Goal: Task Accomplishment & Management: Complete application form

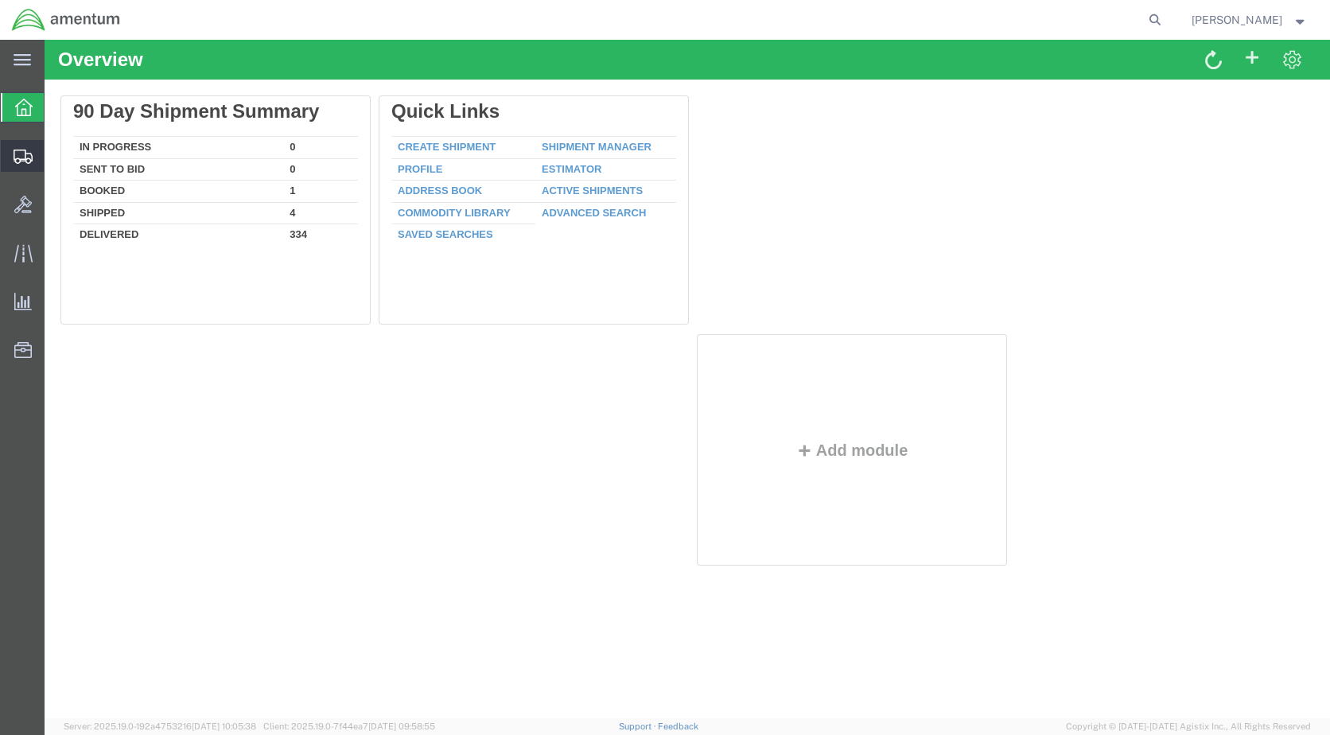
click at [0, 0] on span "Create Shipment" at bounding box center [0, 0] width 0 height 0
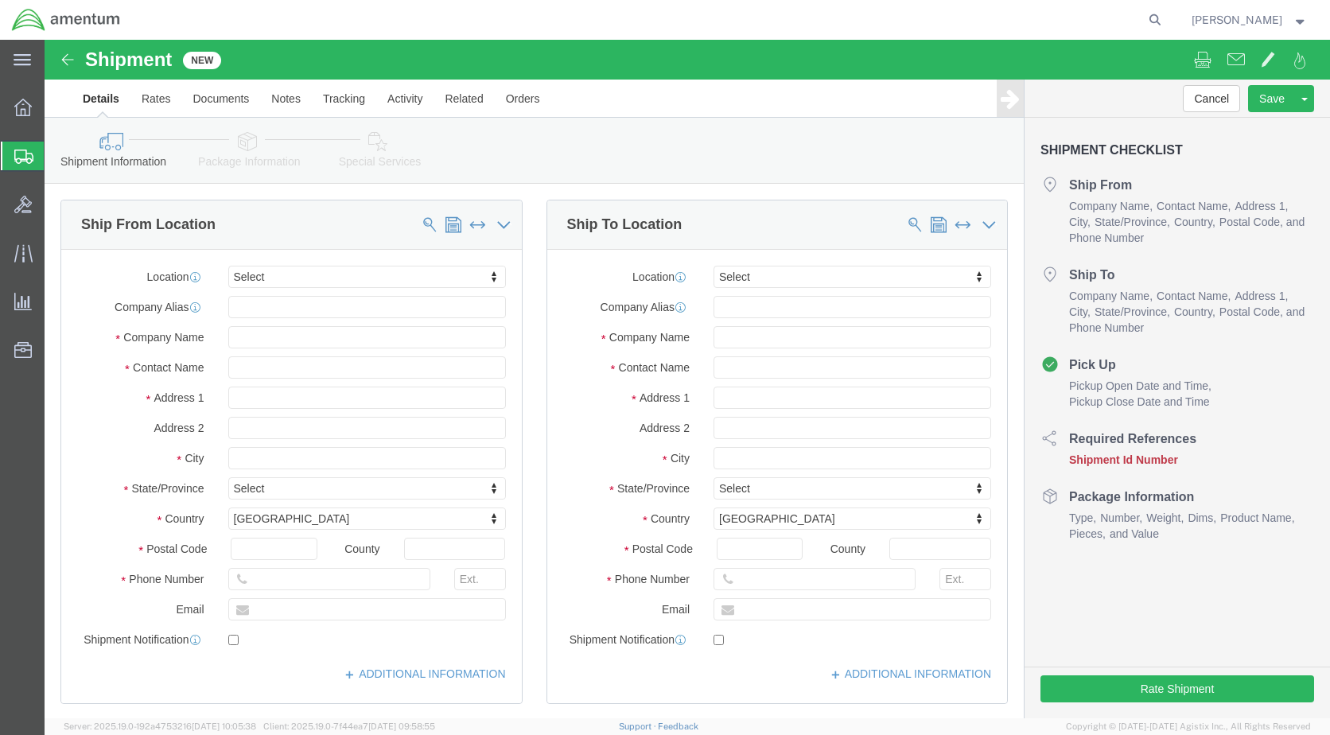
select select
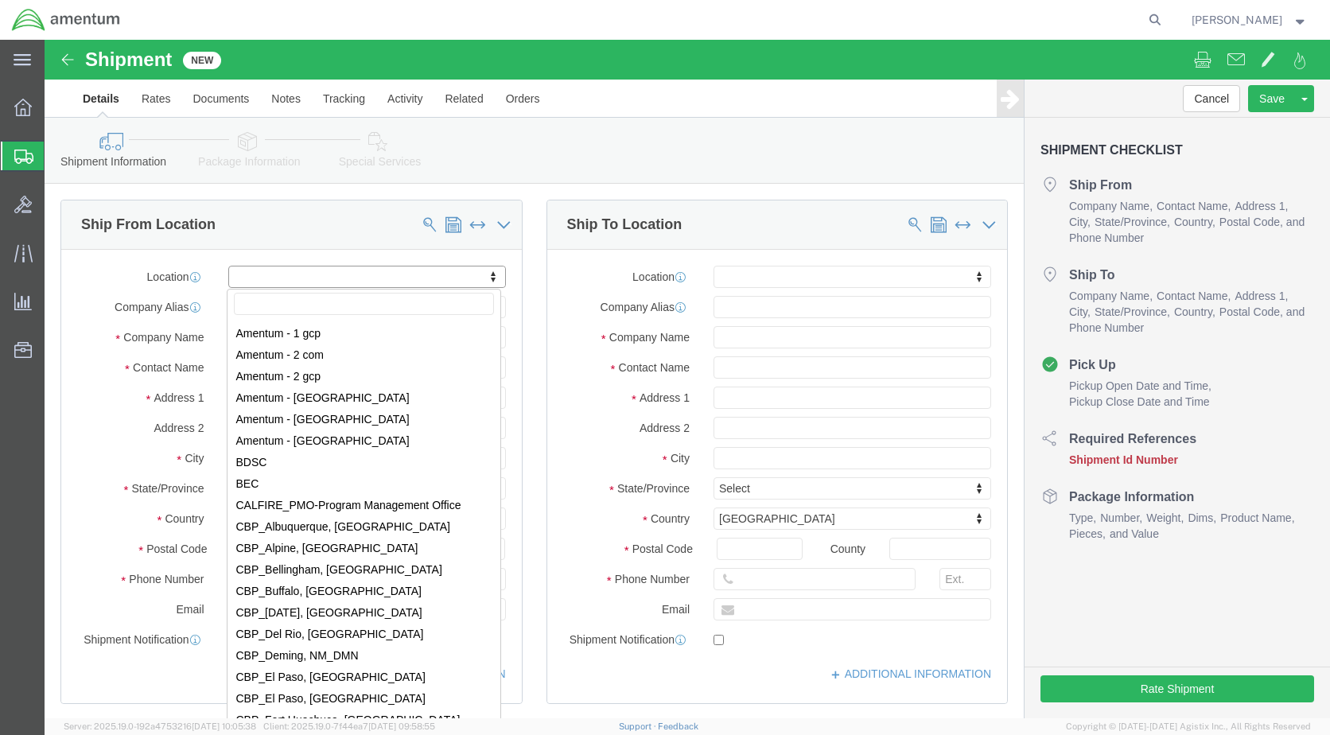
scroll to position [2863, 0]
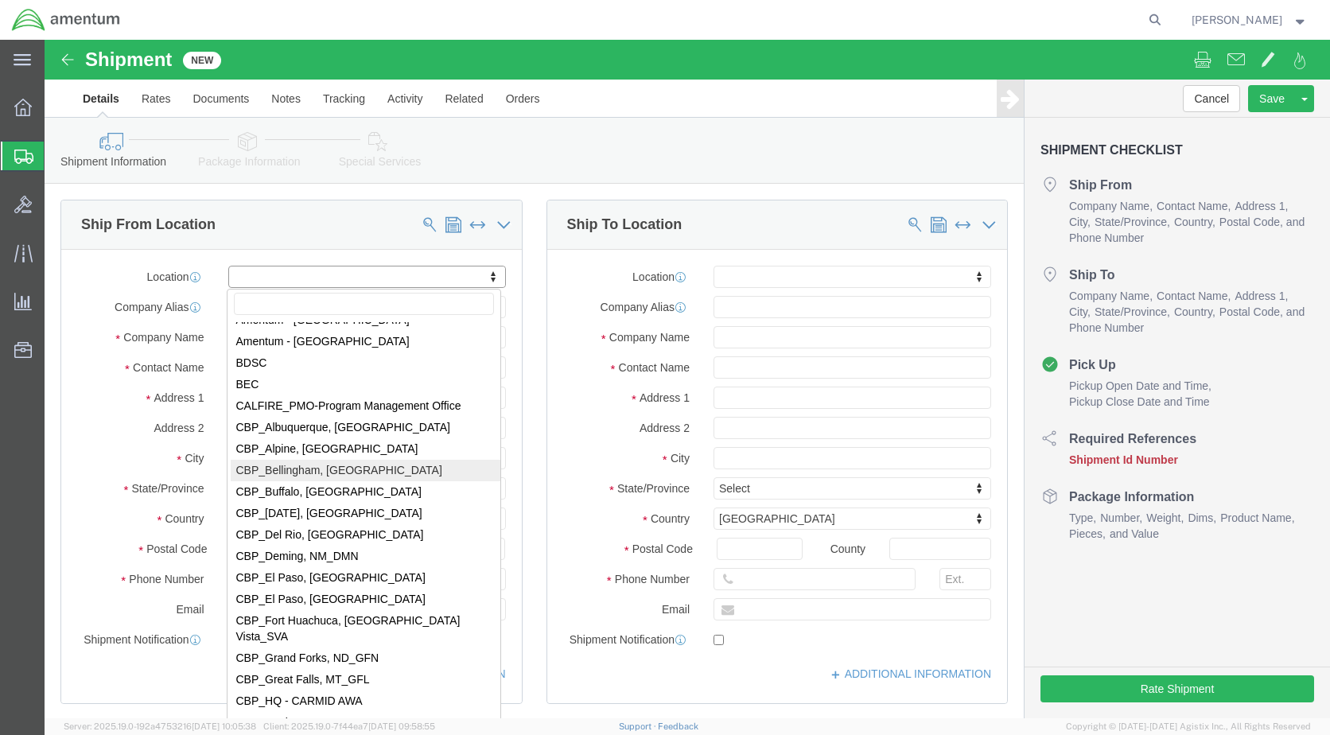
select select "49918"
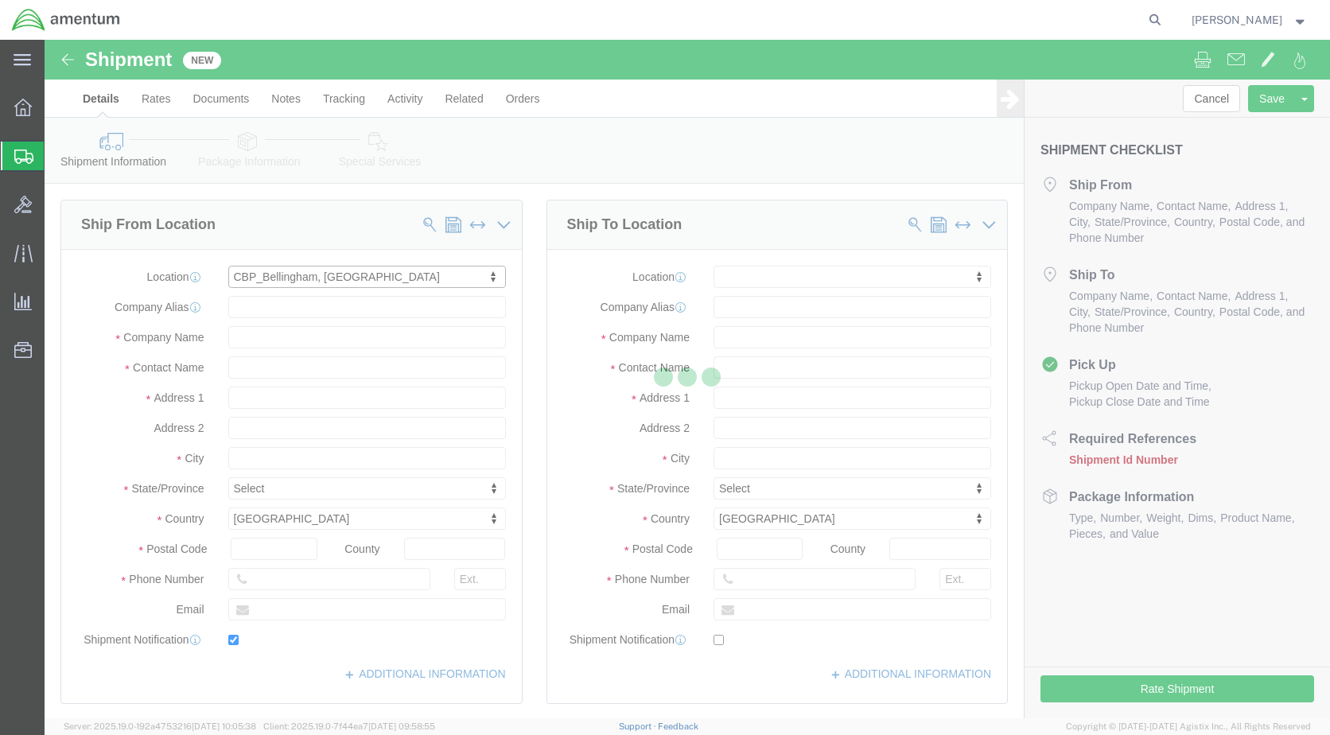
type input "[STREET_ADDRESS]"
type input "98226"
type input "[PHONE_NUMBER]"
type input "[PERSON_NAME][EMAIL_ADDRESS][PERSON_NAME][DOMAIN_NAME]"
checkbox input "true"
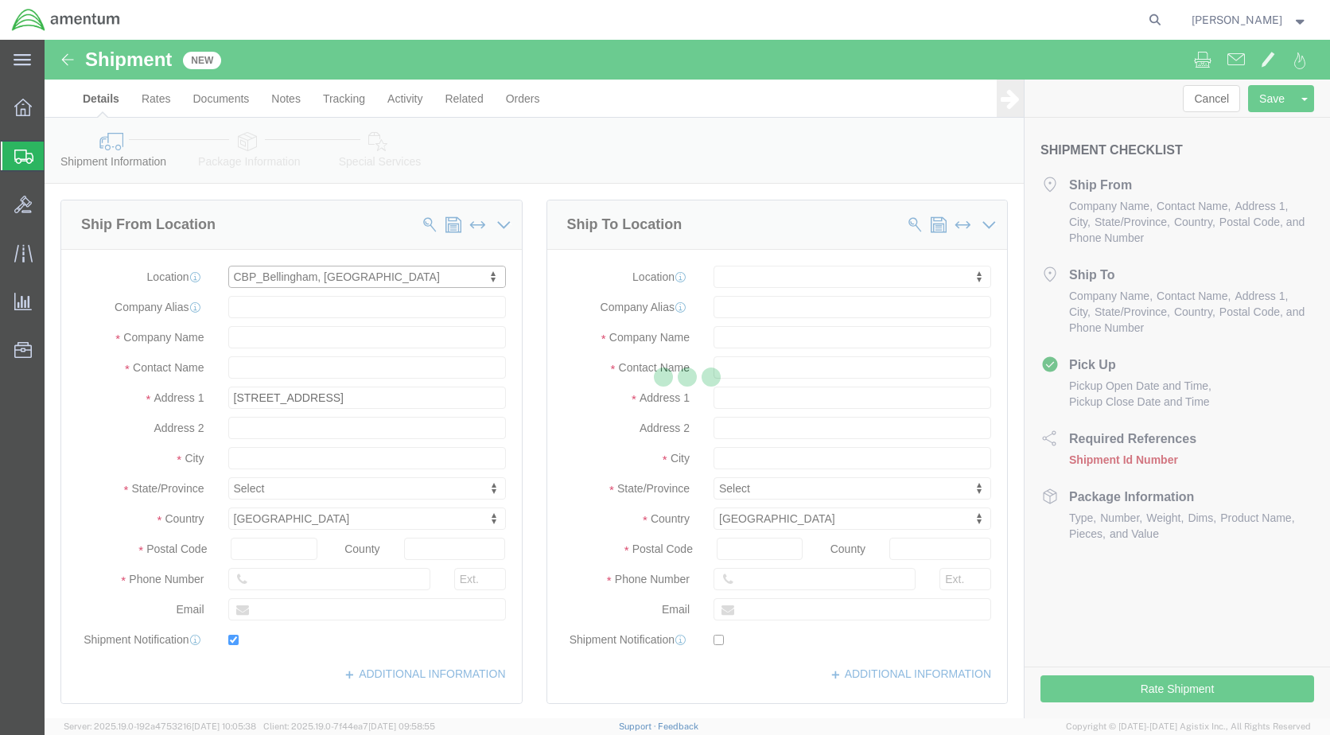
type input "Amentum Services, Inc"
type input "[PERSON_NAME]"
type input "Bellingham"
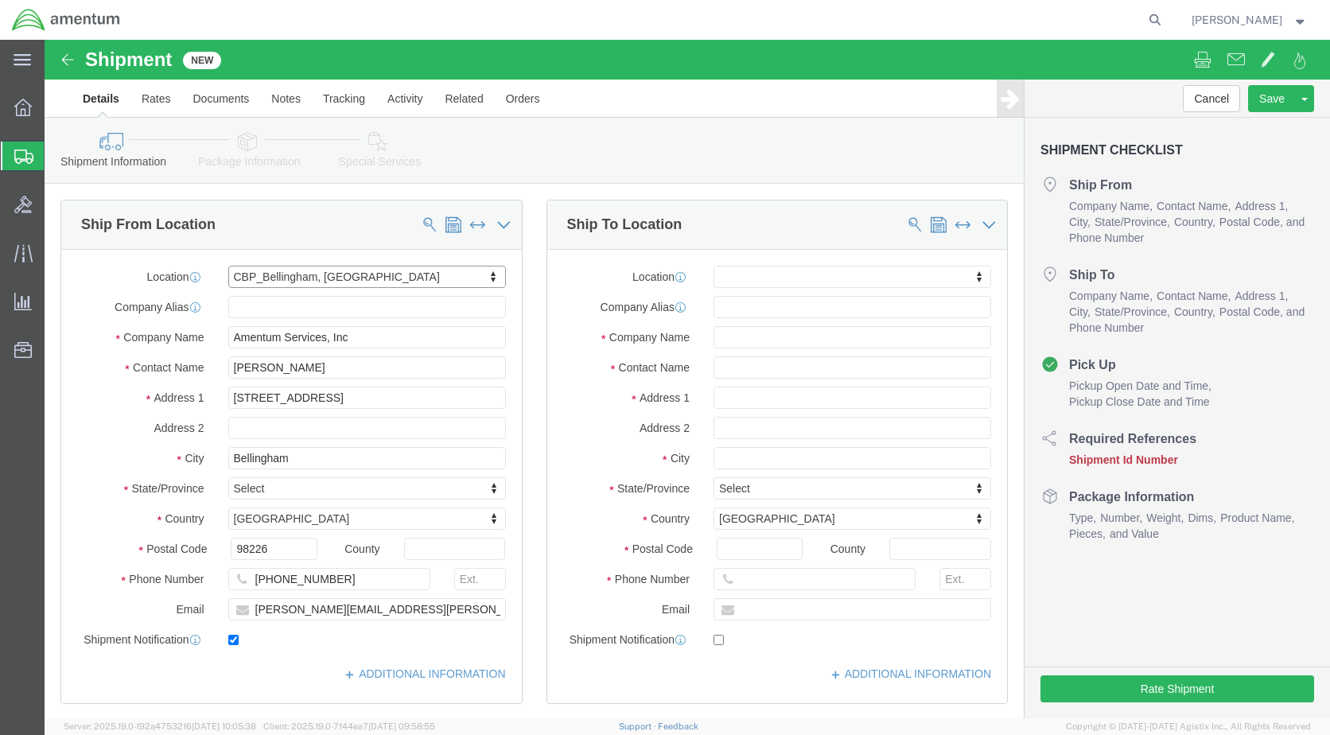
select select "WA"
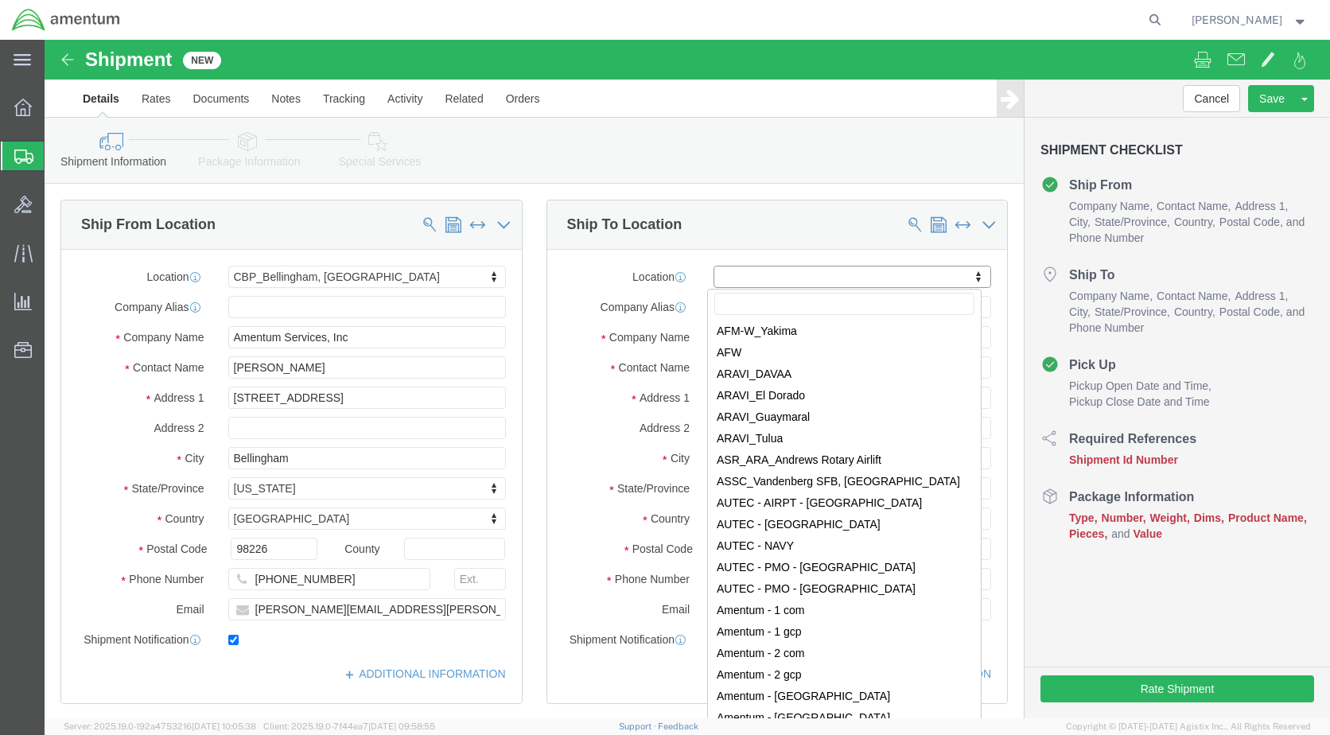
scroll to position [2943, 0]
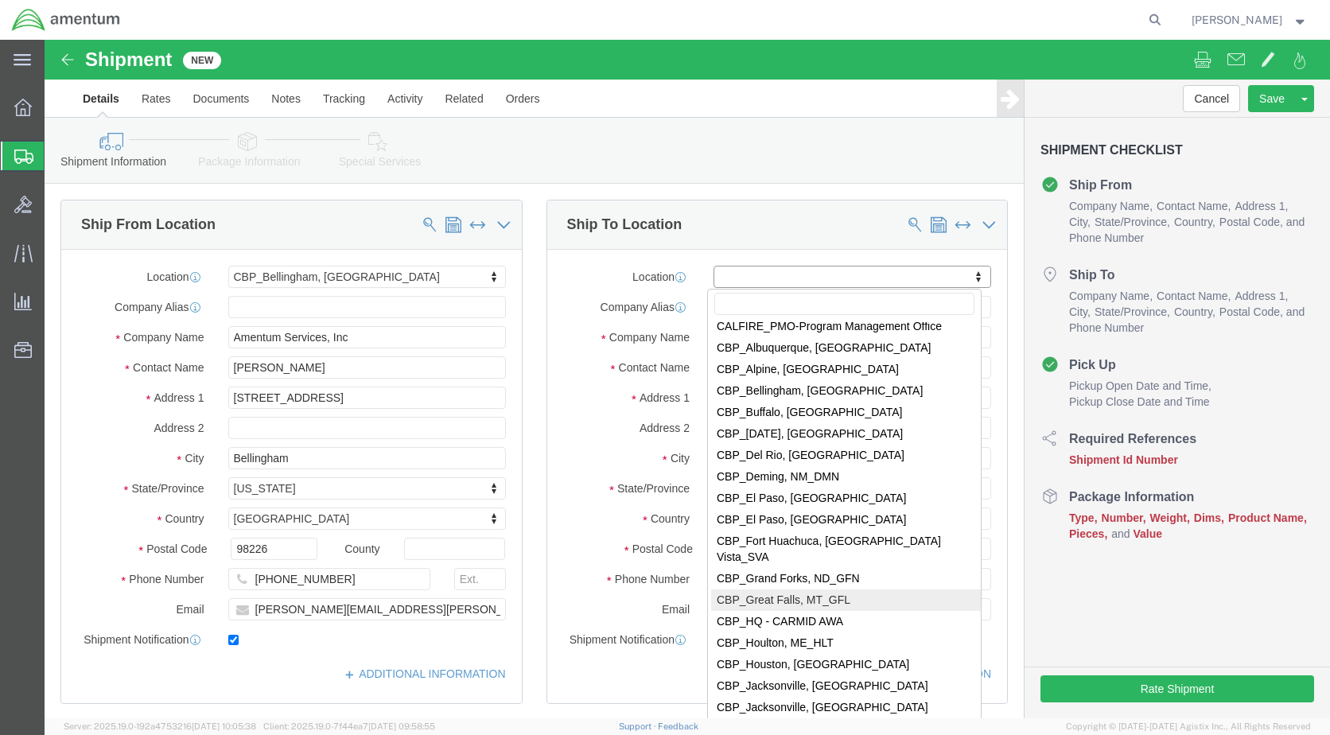
select select "49920"
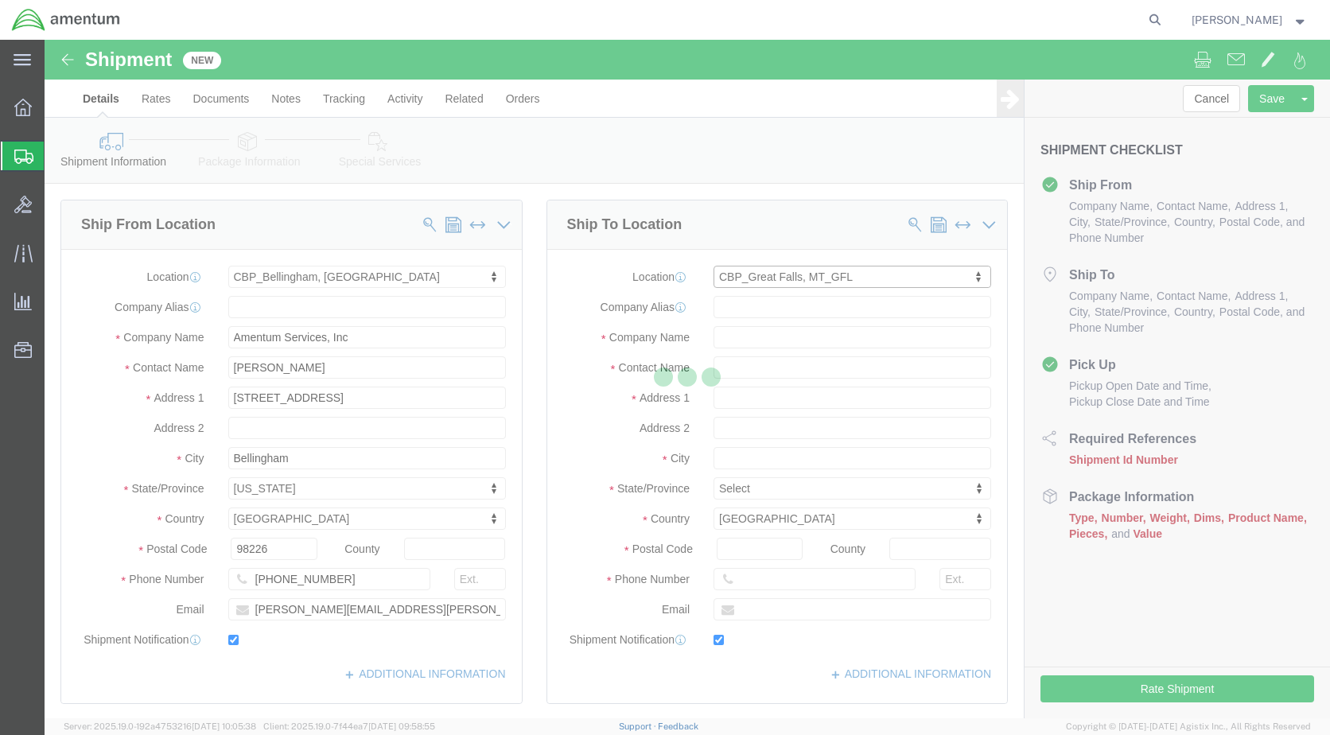
type input "[GEOGRAPHIC_DATA]"
type input "59404"
type input "[PHONE_NUMBER]"
type input "[PERSON_NAME][EMAIL_ADDRESS][PERSON_NAME][DOMAIN_NAME]"
checkbox input "true"
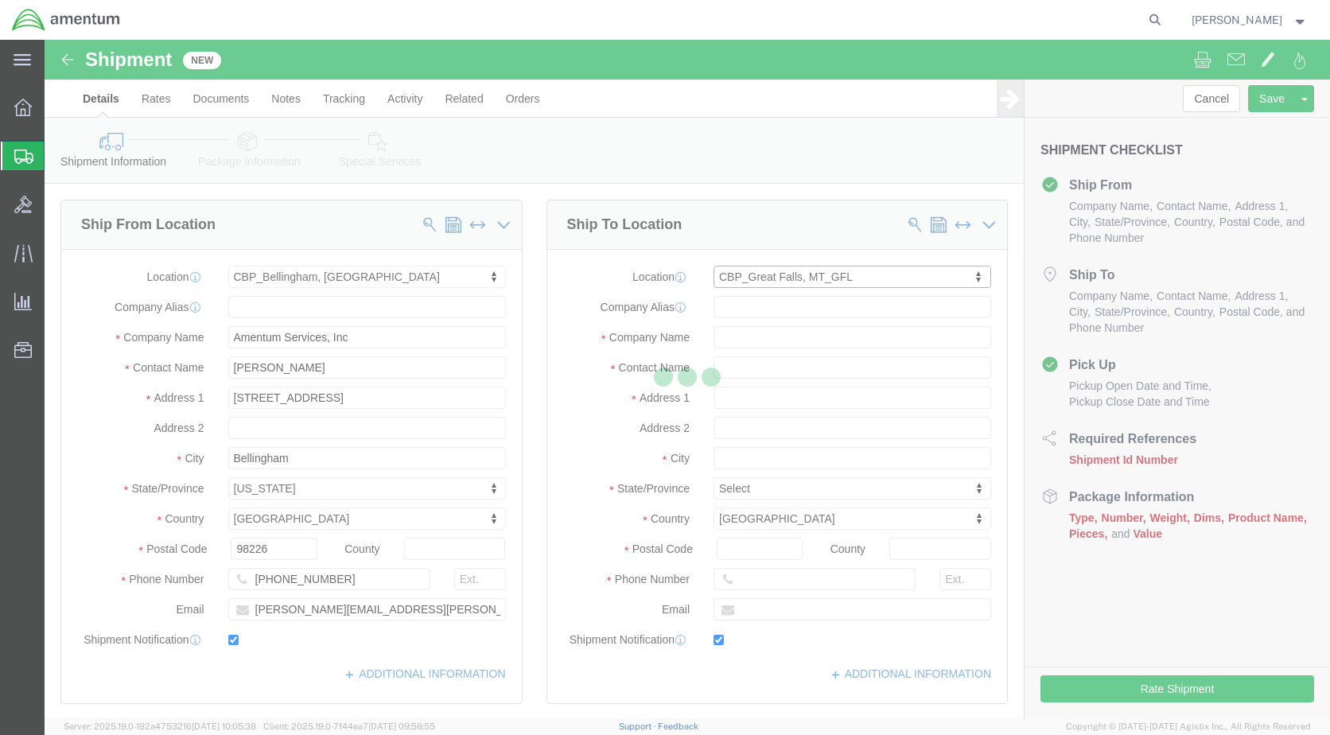
type input "Amentum Services, Inc"
type input "[PERSON_NAME] “[PERSON_NAME]” [PERSON_NAME]"
type input "[GEOGRAPHIC_DATA]"
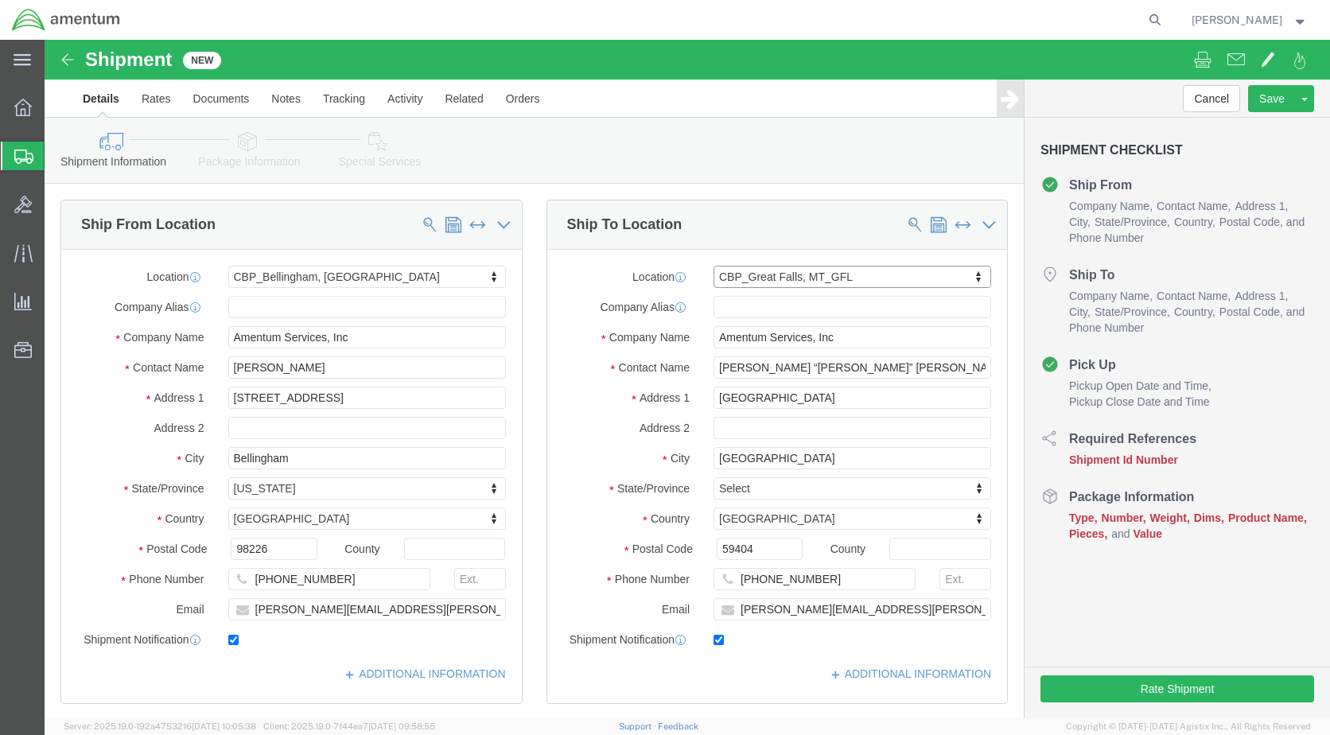
select select "MT"
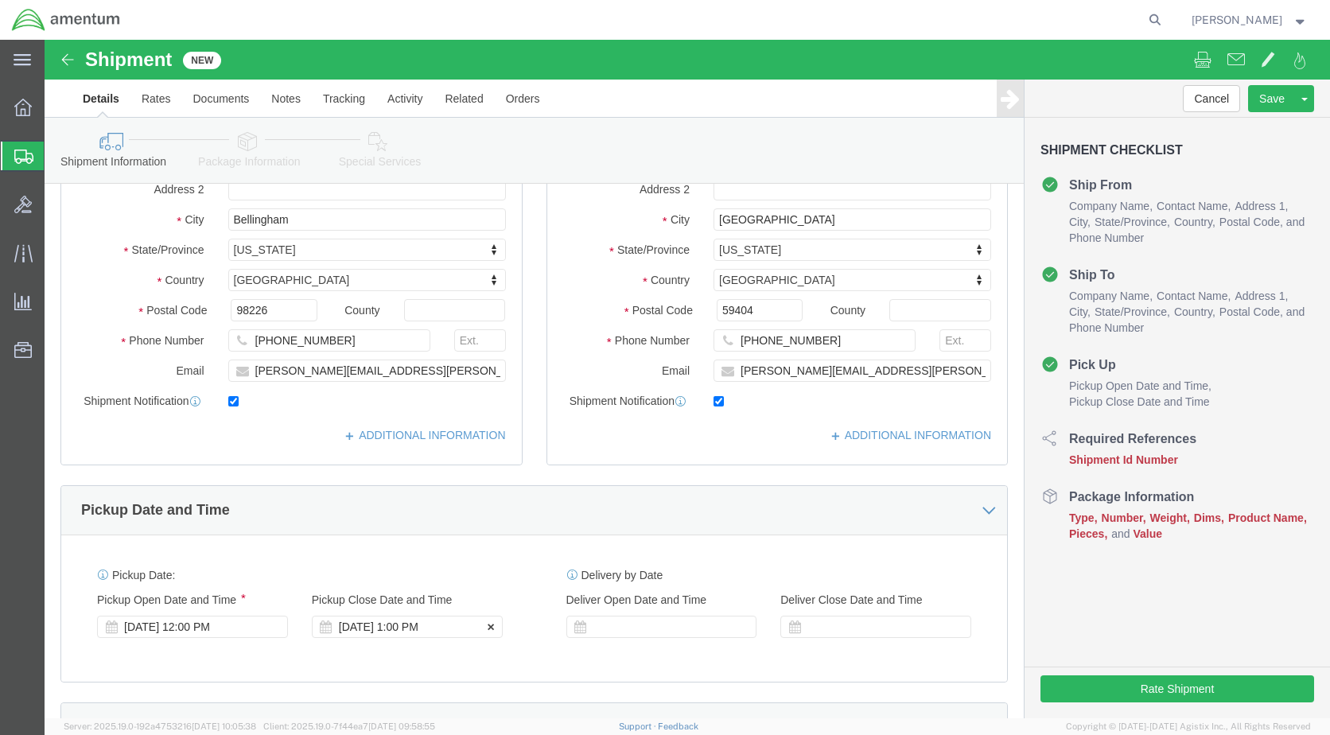
click div "[DATE] 1:00 PM"
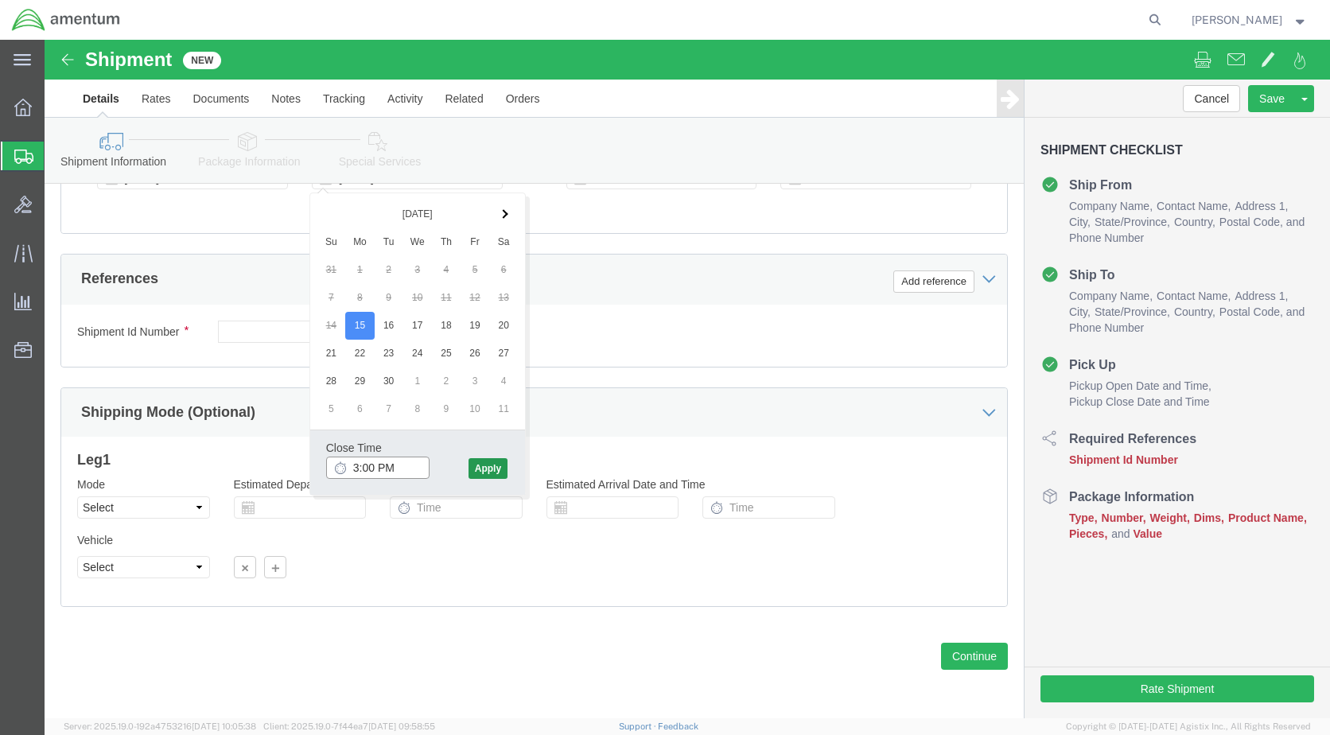
type input "3:00 PM"
click button "Apply"
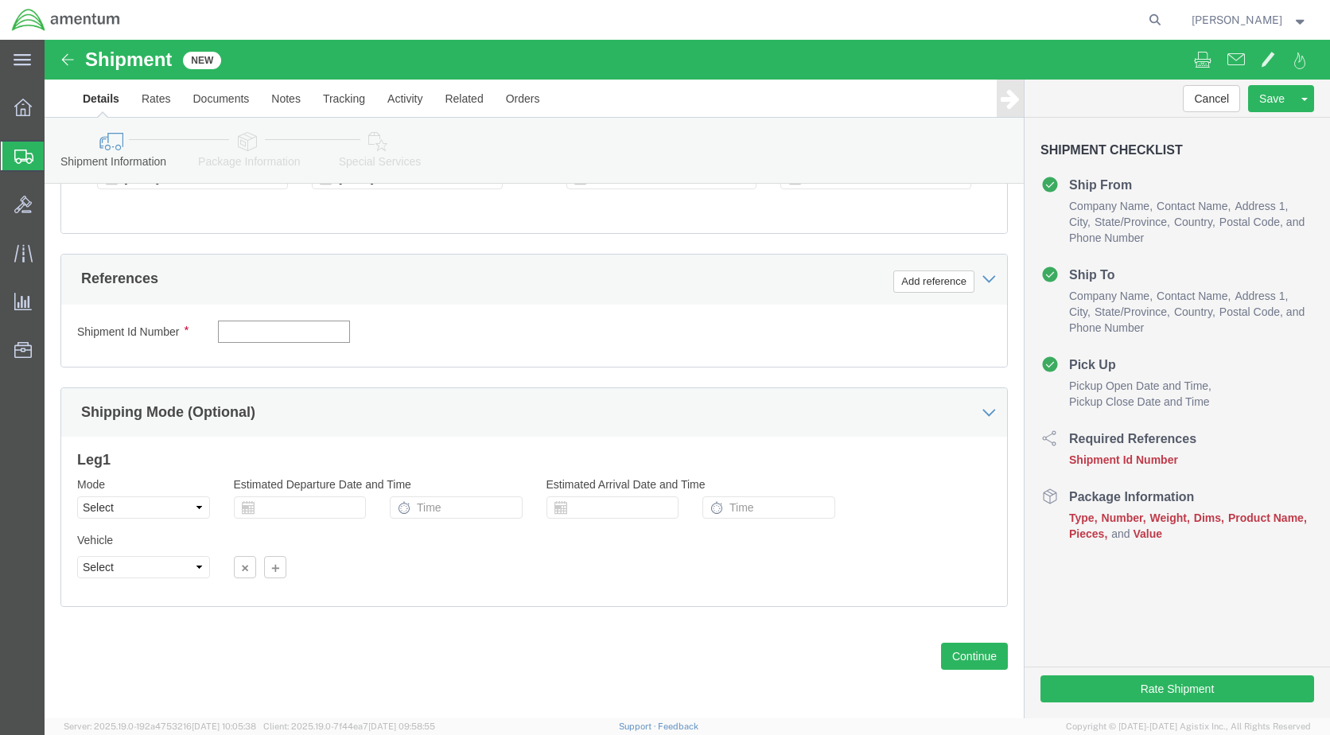
click input "text"
type input "6118.03.03.2219.000.WBE.0000"
click button "Add reference"
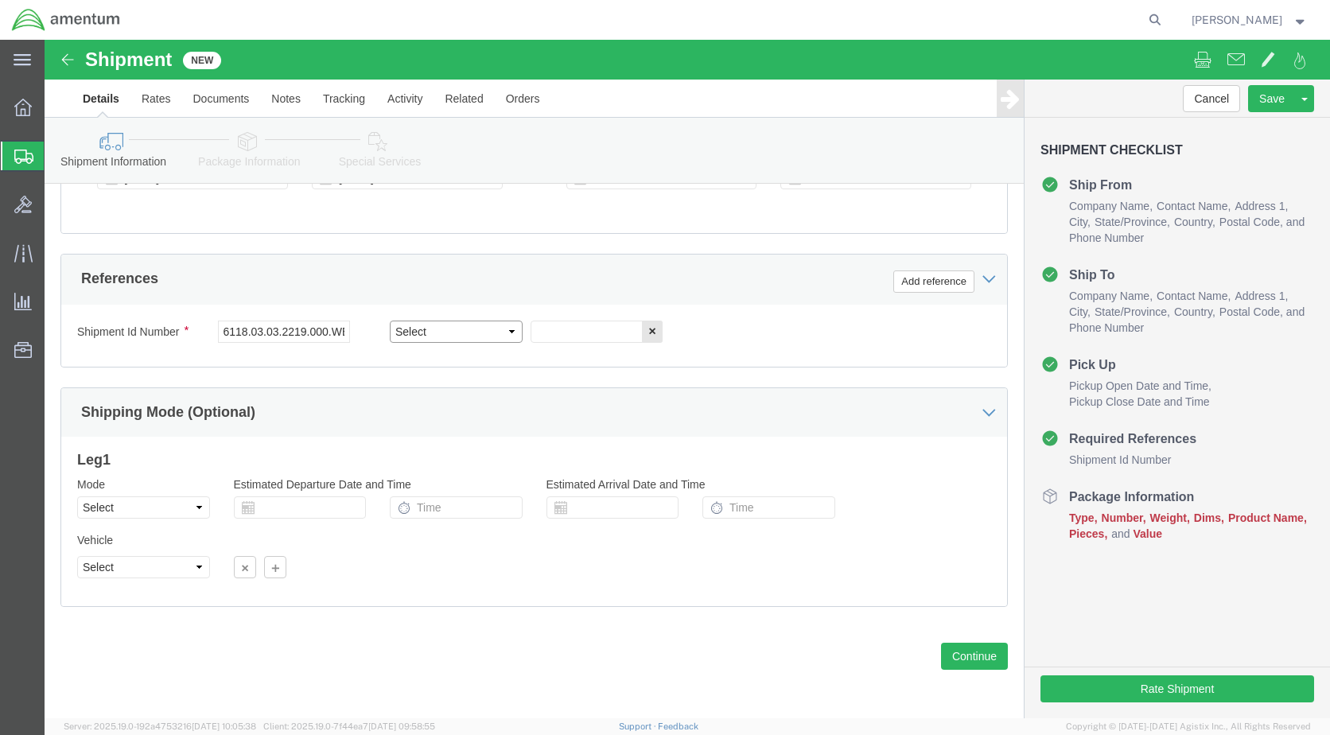
click select "Select Account Type Activity ID Airline Appointment Number ASN Batch Request # …"
select select "DEPT"
click select "Select Account Type Activity ID Airline Appointment Number ASN Batch Request # …"
click input "text"
type input "CBP"
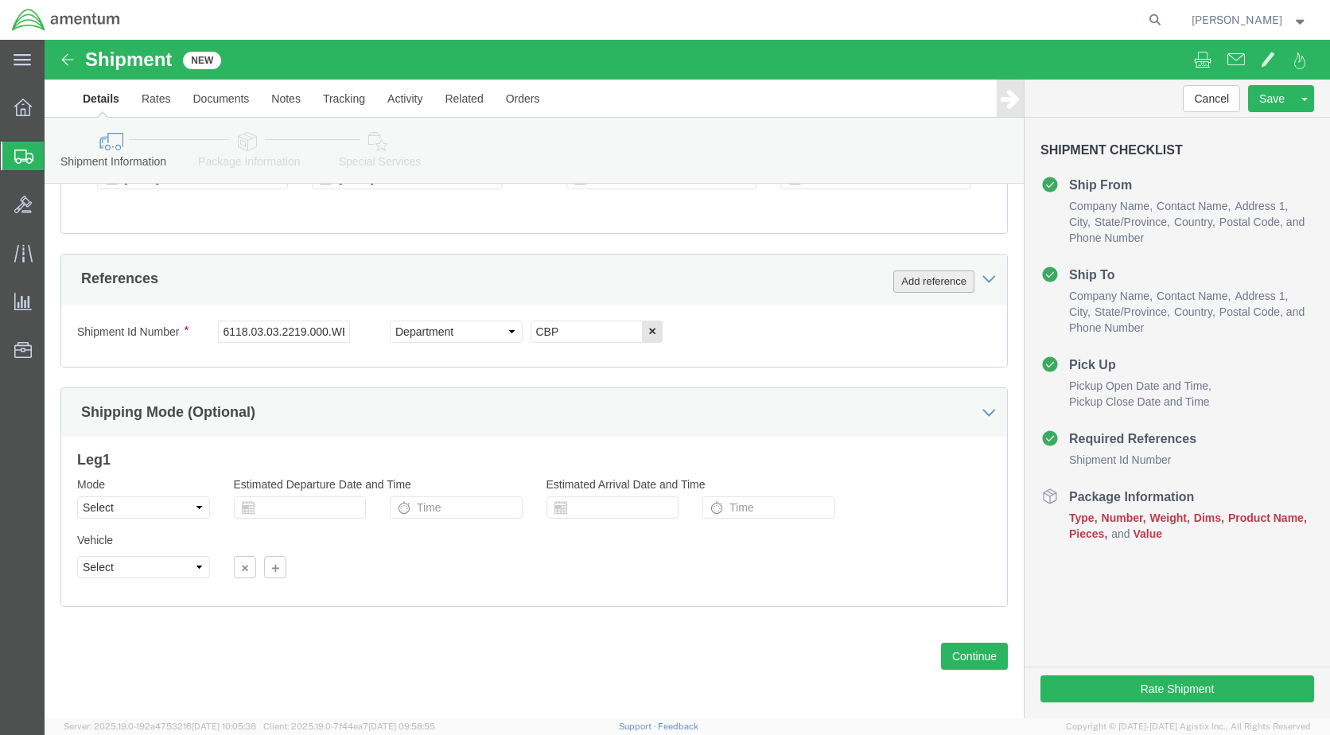
click button "Add reference"
click select "Select Account Type Activity ID Airline Appointment Number ASN Batch Request # …"
select select "CUSTREF"
click select "Select Account Type Activity ID Airline Appointment Number ASN Batch Request # …"
click input "text"
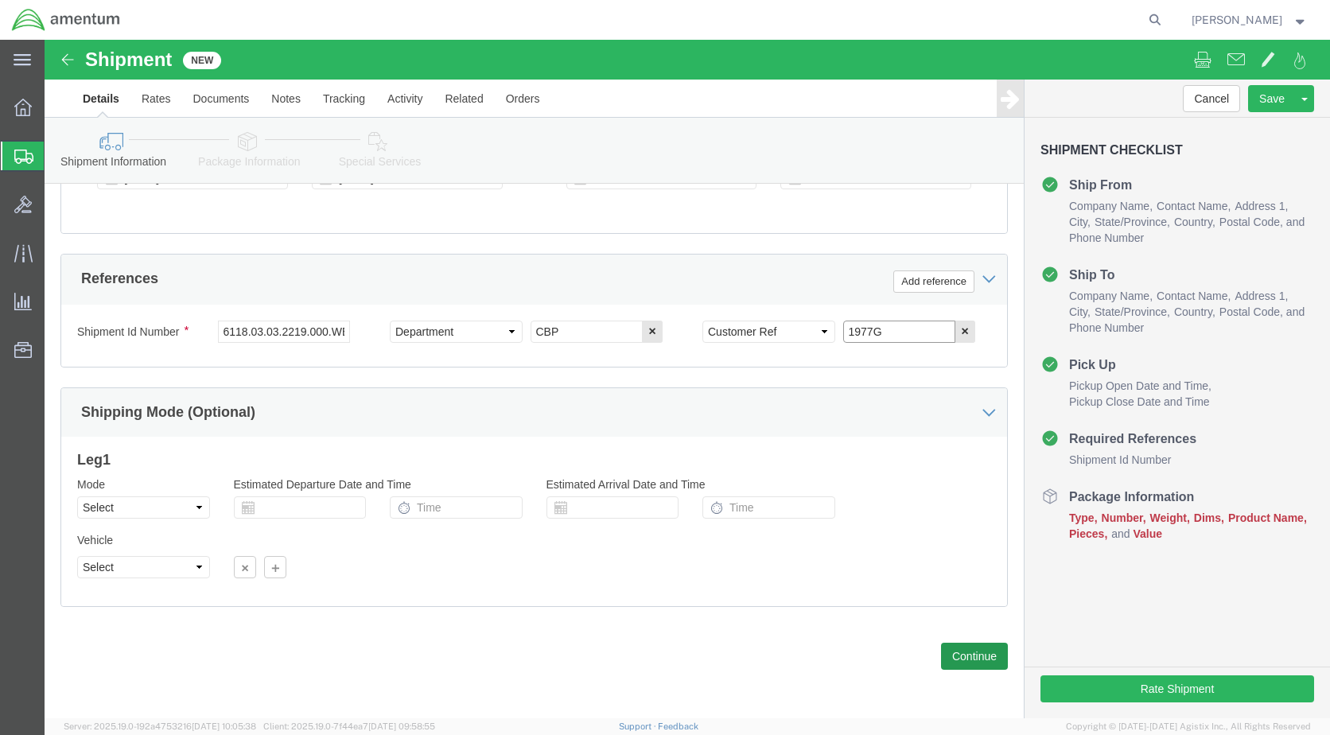
type input "1977G"
click button "Continue"
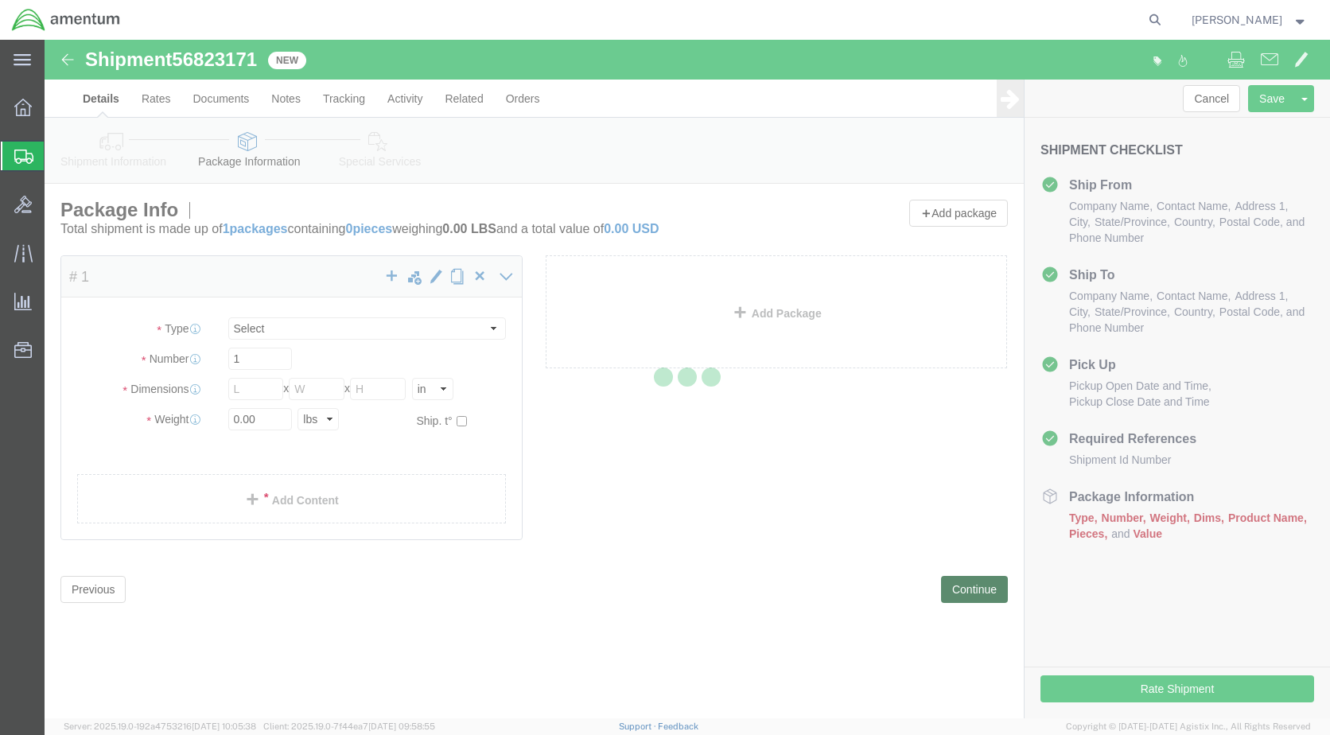
select select "CBOX"
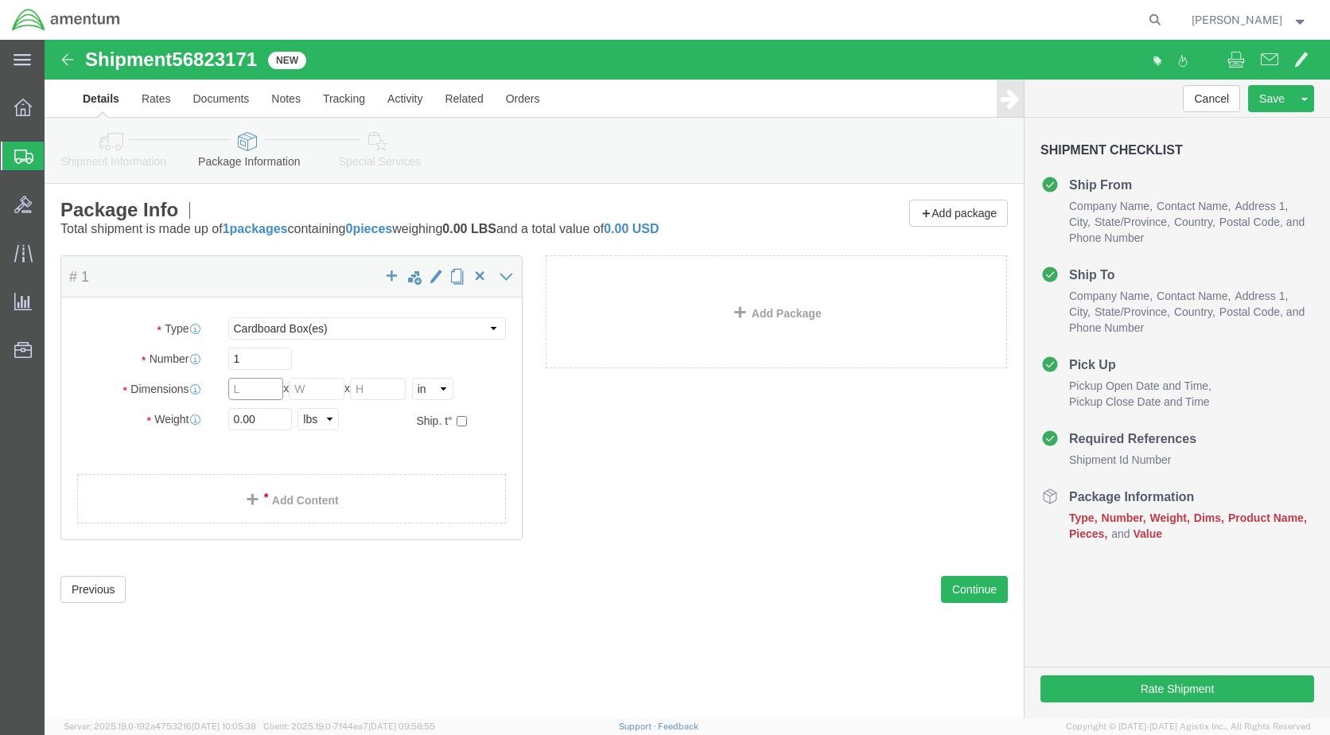
drag, startPoint x: 198, startPoint y: 345, endPoint x: 188, endPoint y: 337, distance: 12.4
click input "text"
type input "10"
type input "8"
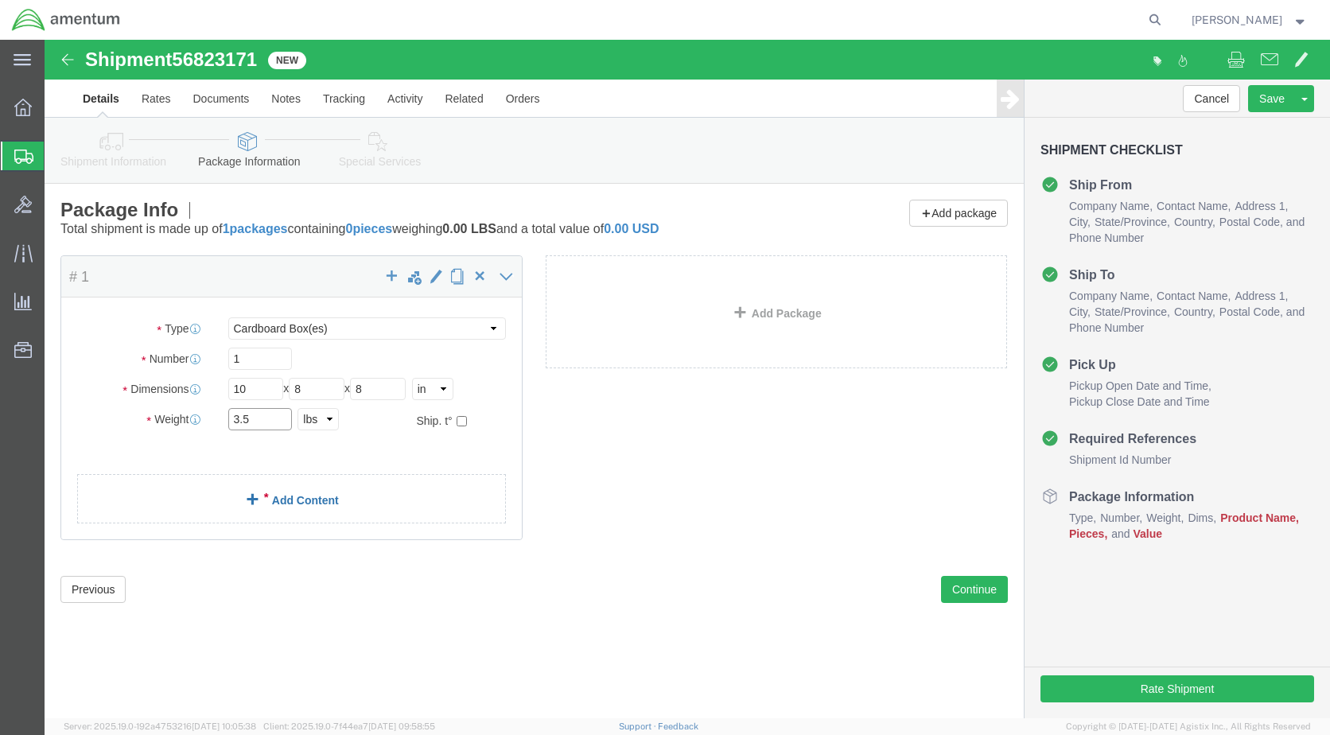
type input "3.5"
click link "Add Content"
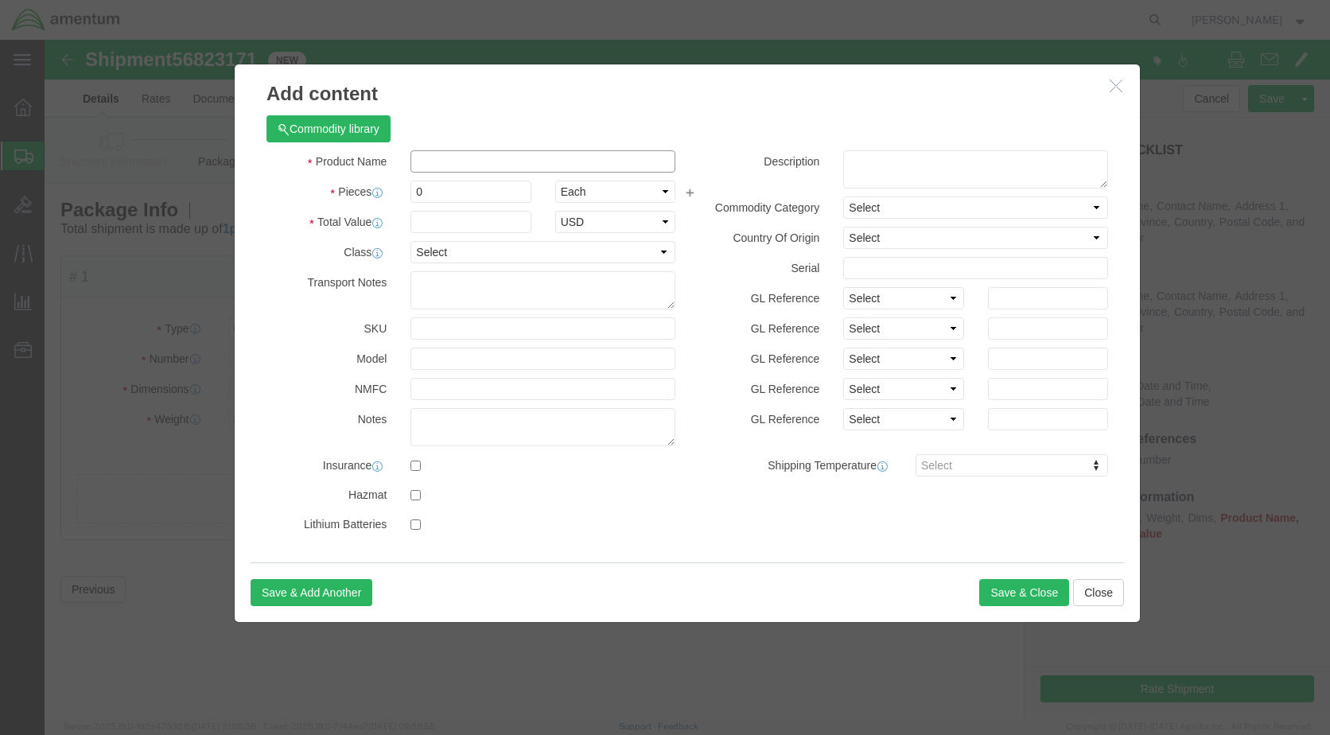
click input "text"
type input "1977G"
type input "1"
type input "500.00"
click button "Save & Close"
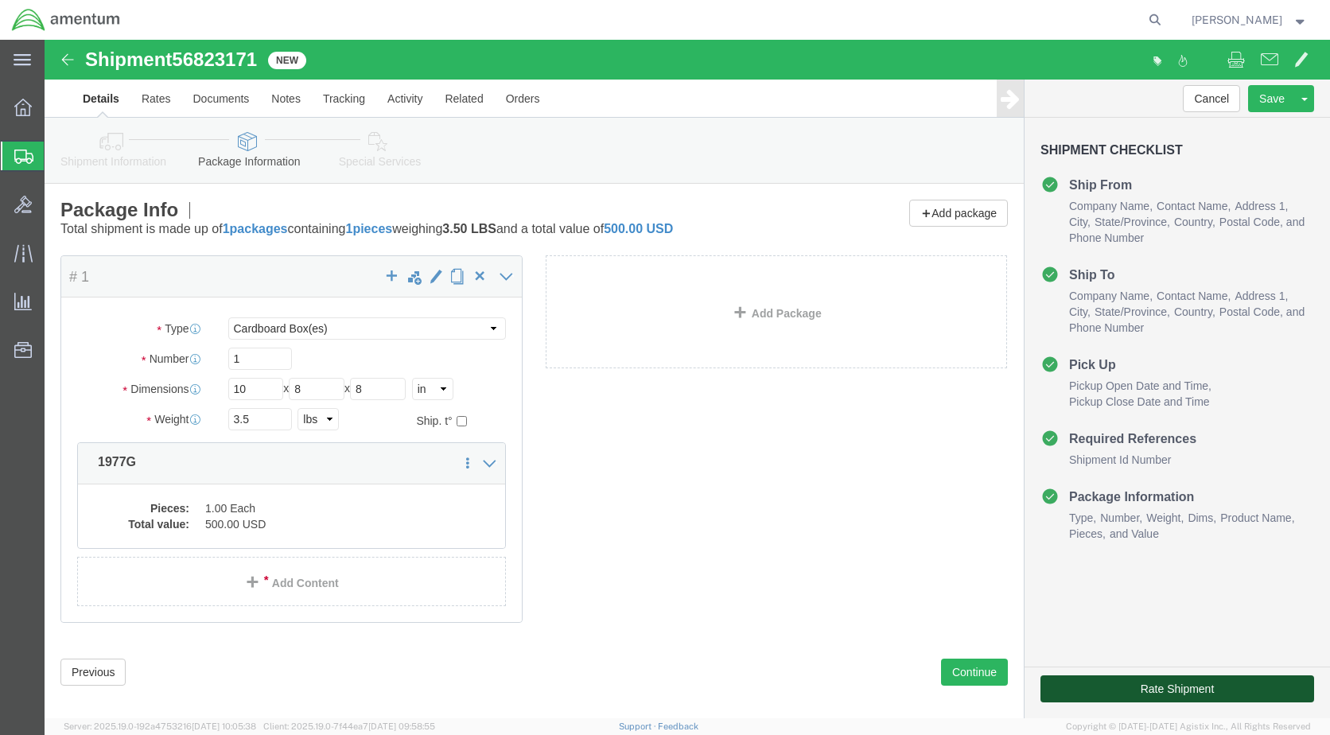
click button "Rate Shipment"
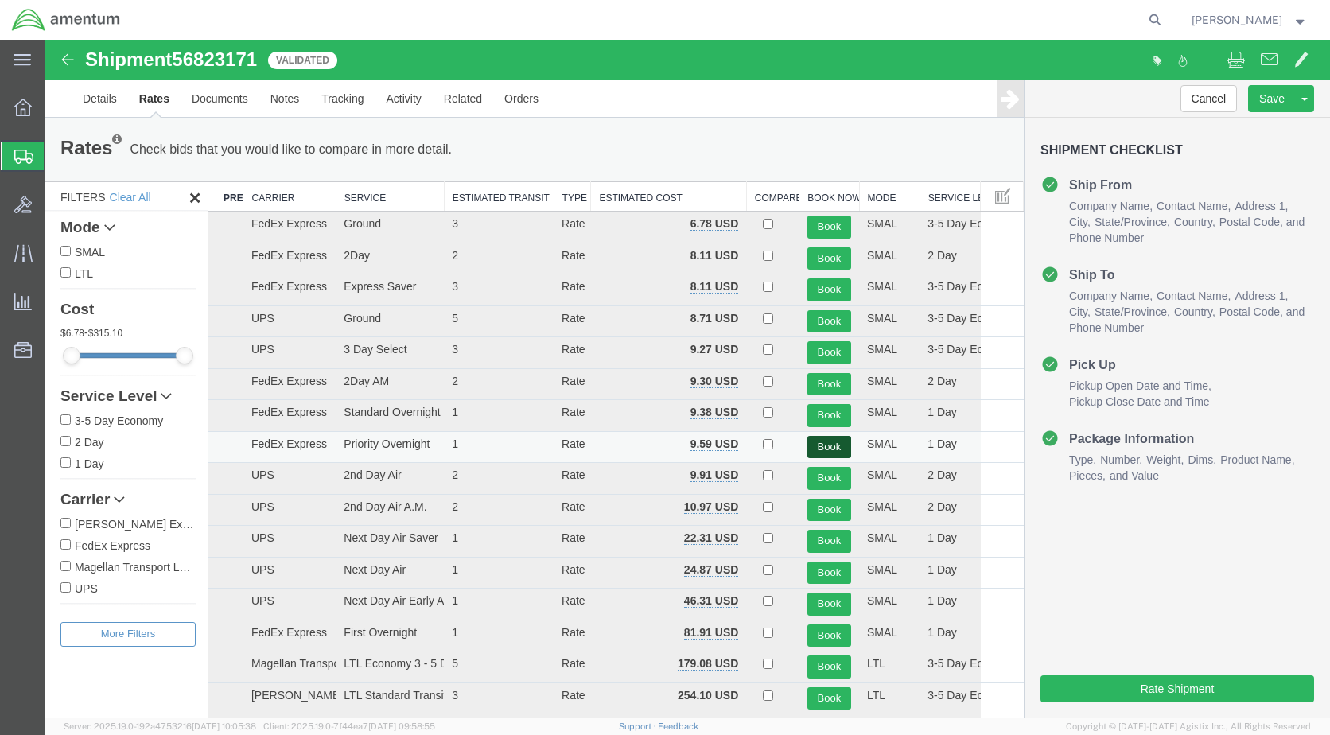
click at [822, 444] on button "Book" at bounding box center [829, 447] width 44 height 23
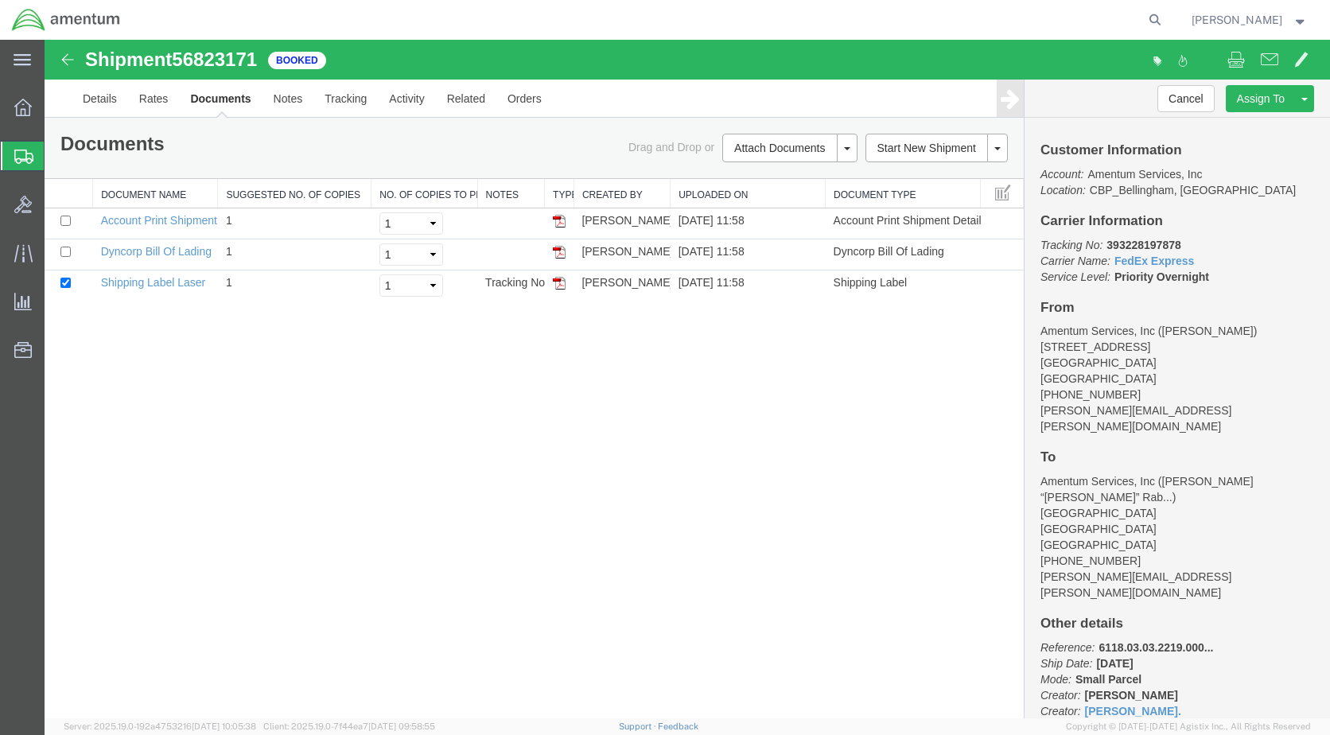
drag, startPoint x: 558, startPoint y: 284, endPoint x: 514, endPoint y: 324, distance: 60.2
click at [558, 284] on img at bounding box center [559, 283] width 13 height 13
click at [91, 95] on link "Details" at bounding box center [100, 99] width 56 height 38
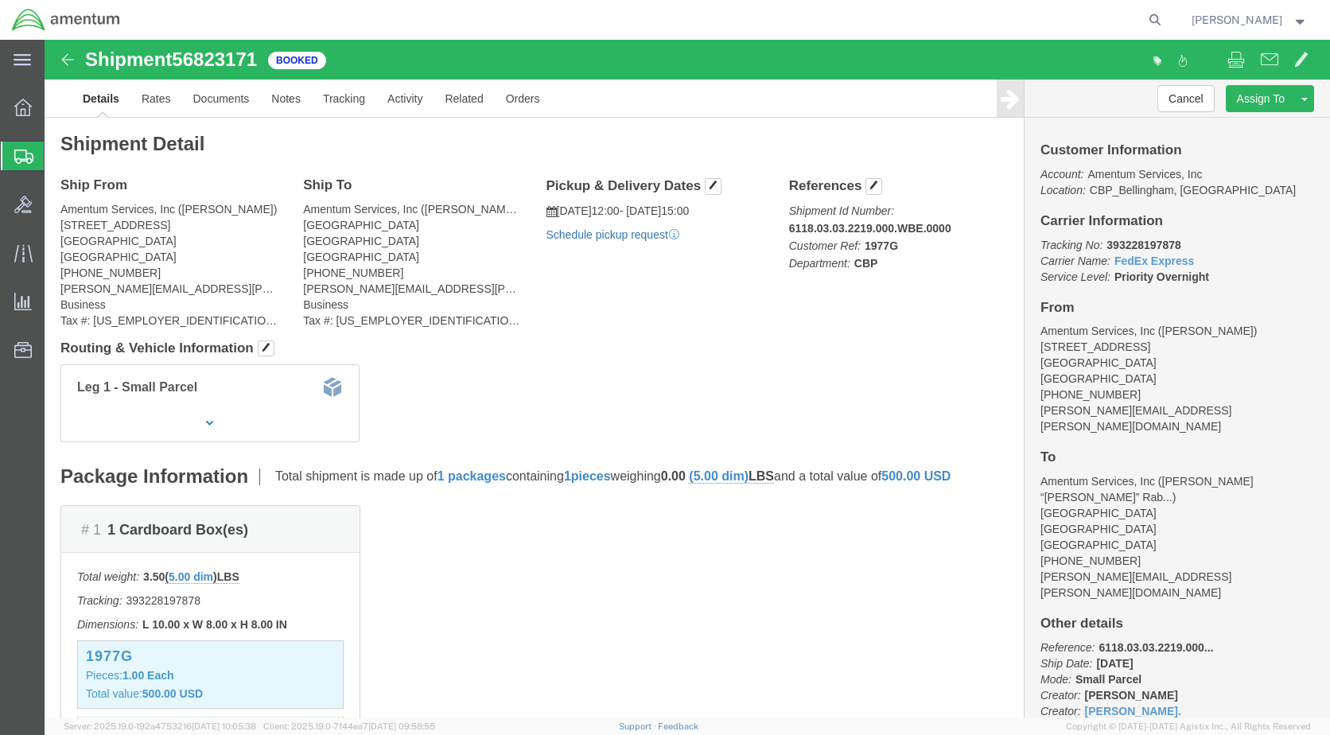
click link "Schedule pickup request"
